Goal: Task Accomplishment & Management: Manage account settings

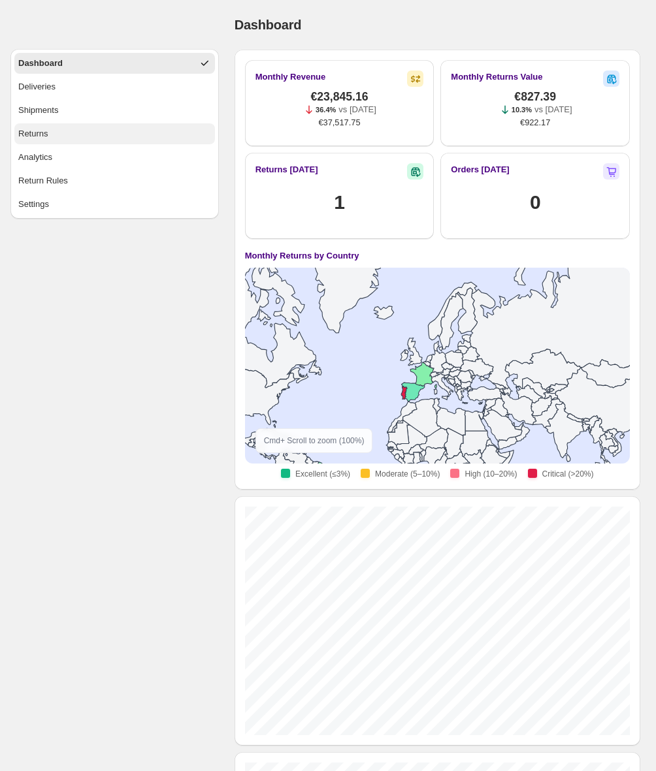
click at [105, 135] on button "Returns" at bounding box center [114, 133] width 201 height 21
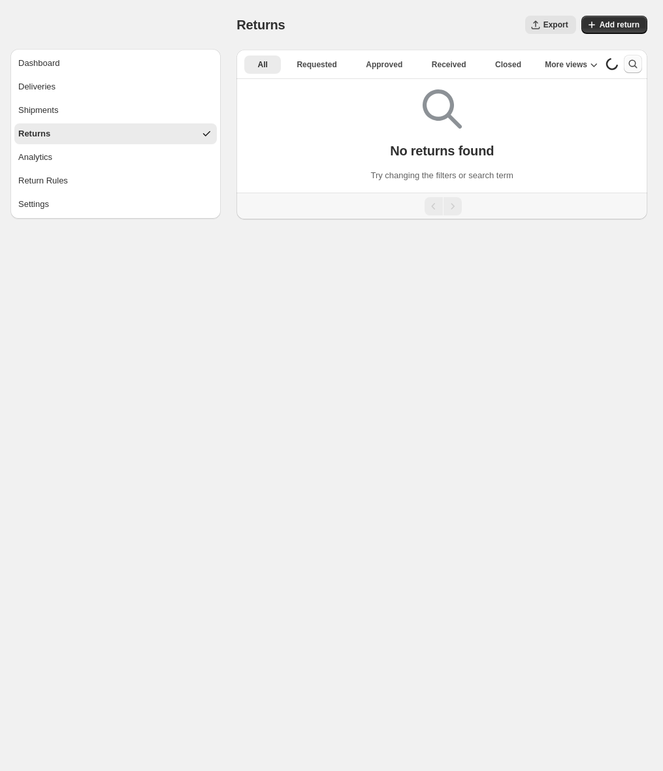
click at [632, 63] on icon "Search and filter results" at bounding box center [632, 63] width 13 height 13
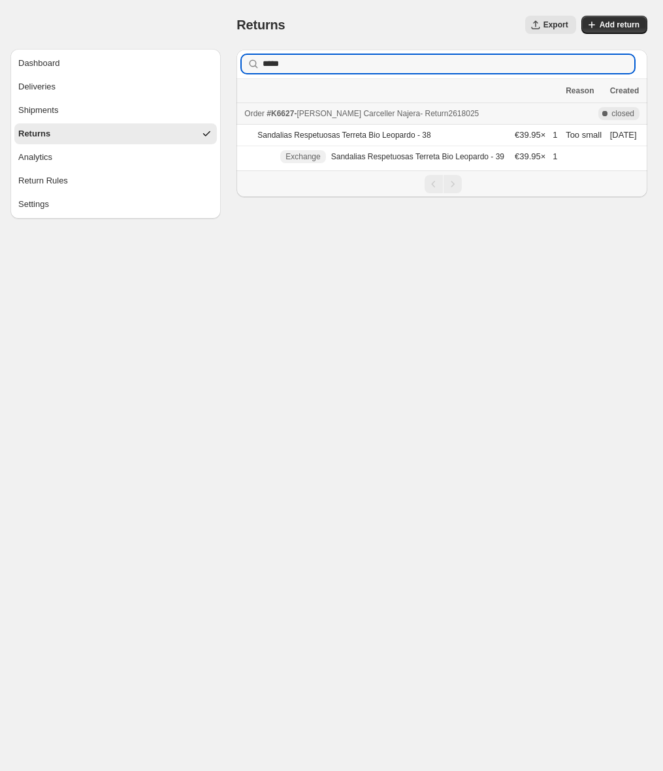
type input "*****"
click at [453, 116] on span "- Return 2618025" at bounding box center [449, 113] width 59 height 9
click at [551, 65] on input "*****" at bounding box center [437, 64] width 348 height 18
click at [624, 64] on icon "button" at bounding box center [619, 63] width 9 height 9
click at [77, 106] on button "Shipments" at bounding box center [115, 110] width 202 height 21
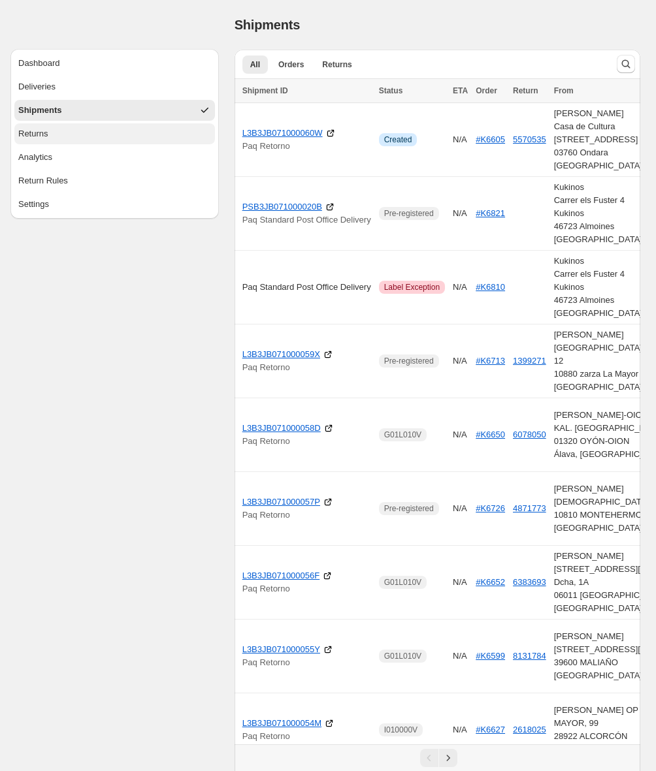
click at [74, 133] on button "Returns" at bounding box center [114, 133] width 201 height 21
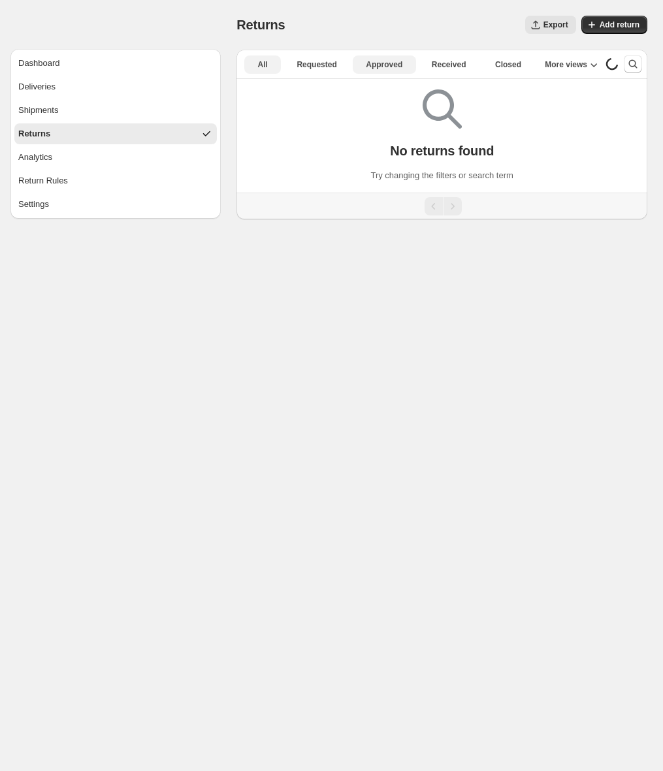
click at [394, 61] on span "Approved" at bounding box center [384, 64] width 37 height 10
click at [390, 65] on span "Approved" at bounding box center [384, 64] width 37 height 10
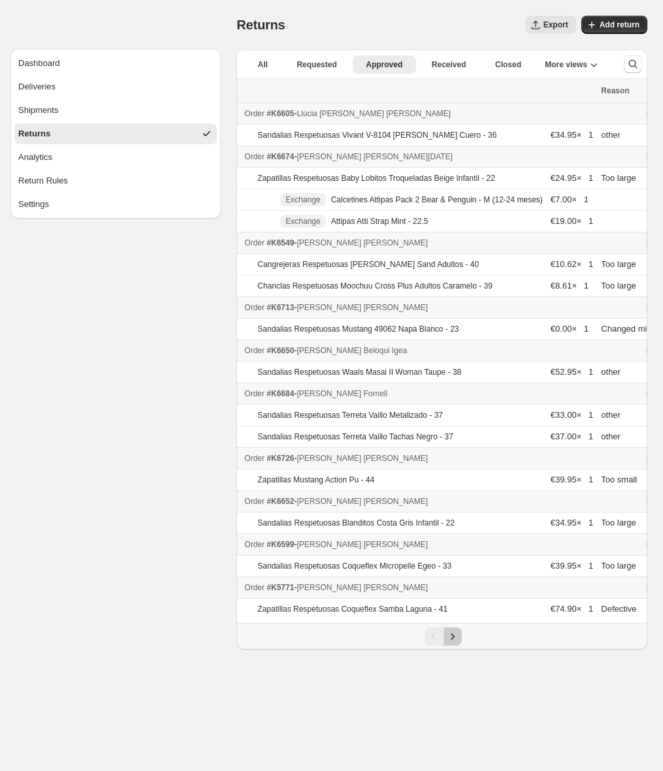
click at [456, 643] on icon "Next" at bounding box center [452, 636] width 13 height 13
